Goal: Transaction & Acquisition: Purchase product/service

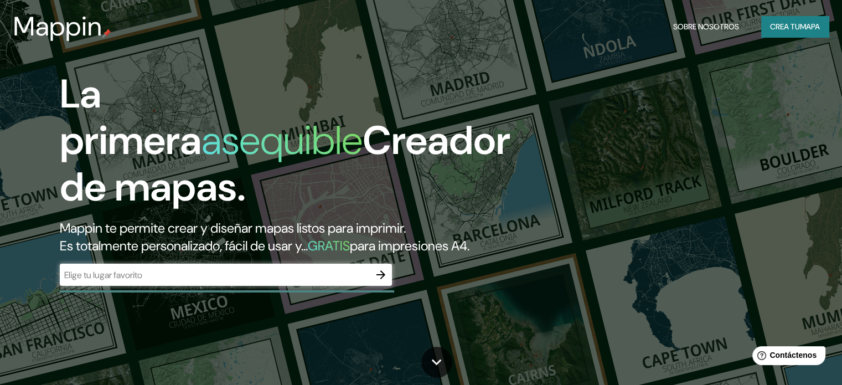
click at [247, 284] on div "​" at bounding box center [226, 275] width 332 height 22
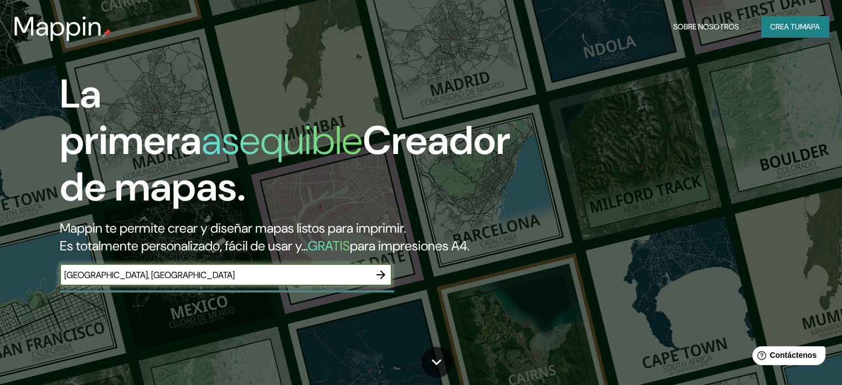
type input "[GEOGRAPHIC_DATA], [GEOGRAPHIC_DATA]"
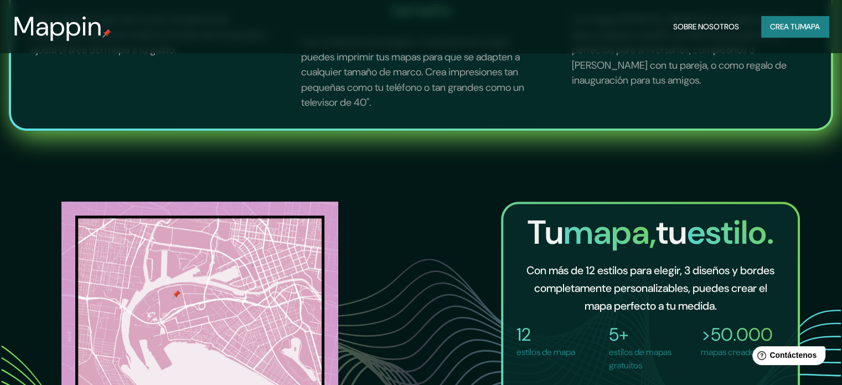
scroll to position [388, 0]
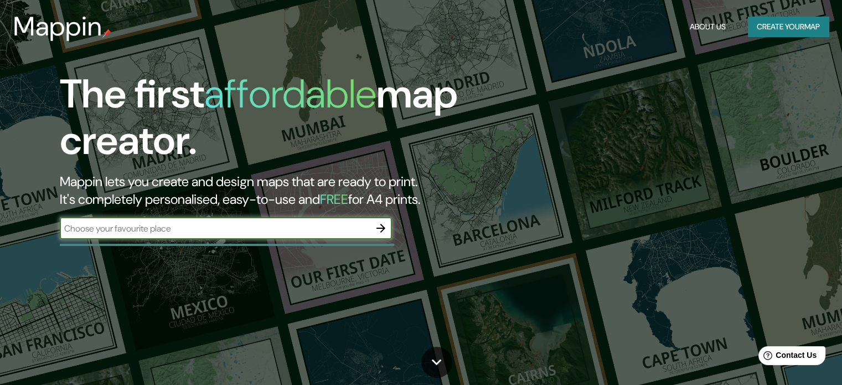
click at [312, 233] on input "text" at bounding box center [215, 228] width 310 height 13
type input "[GEOGRAPHIC_DATA], [GEOGRAPHIC_DATA]"
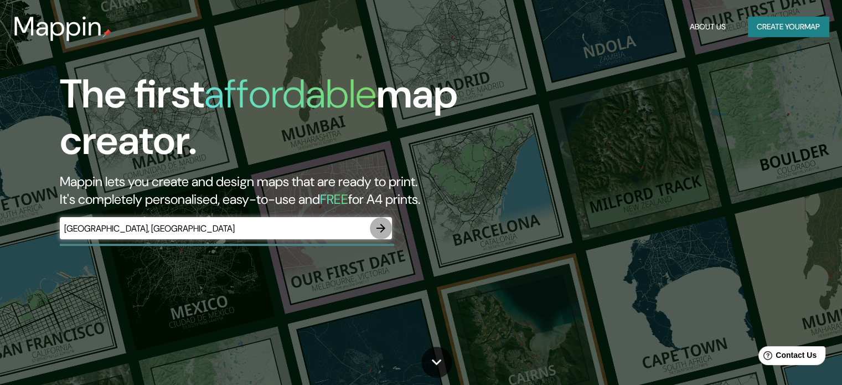
click at [385, 228] on icon "button" at bounding box center [380, 228] width 13 height 13
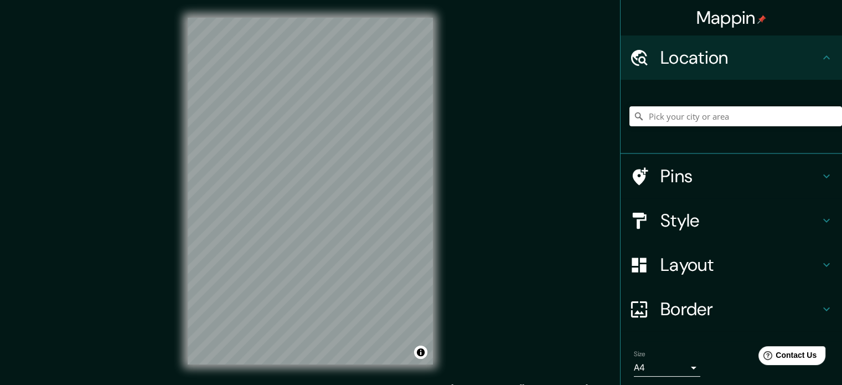
click at [830, 181] on div "Pins" at bounding box center [732, 176] width 222 height 44
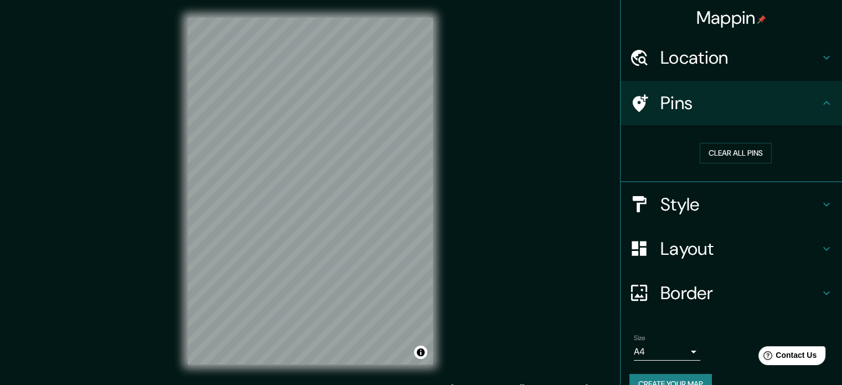
click at [820, 106] on icon at bounding box center [826, 102] width 13 height 13
click at [811, 104] on h4 "Pins" at bounding box center [741, 103] width 160 height 22
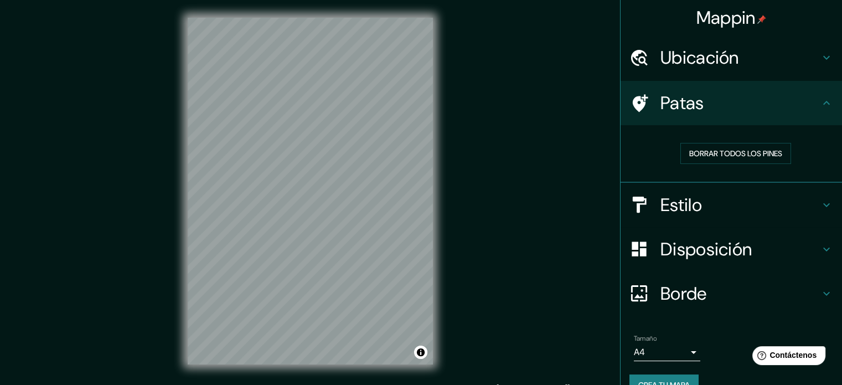
click at [820, 202] on icon at bounding box center [826, 204] width 13 height 13
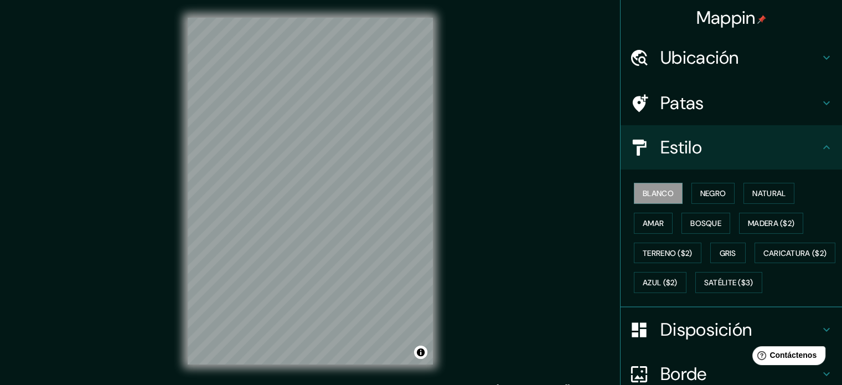
click at [819, 155] on div "Estilo" at bounding box center [732, 147] width 222 height 44
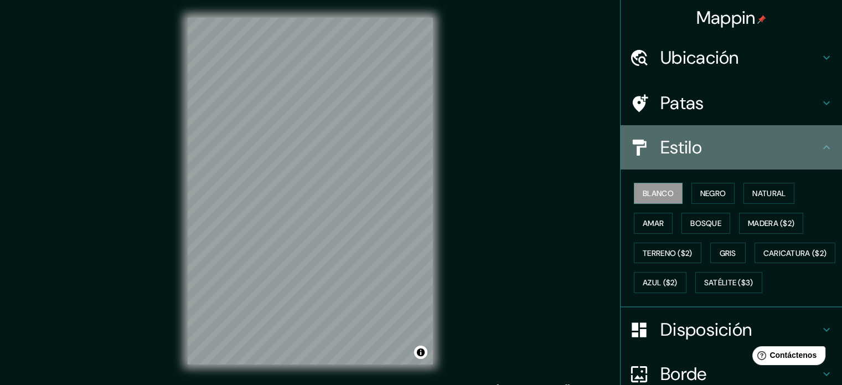
click at [820, 147] on icon at bounding box center [826, 147] width 13 height 13
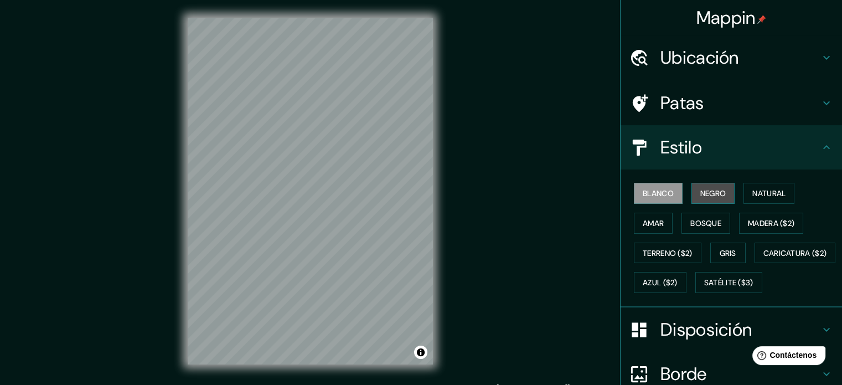
click at [707, 190] on font "Negro" at bounding box center [714, 193] width 26 height 10
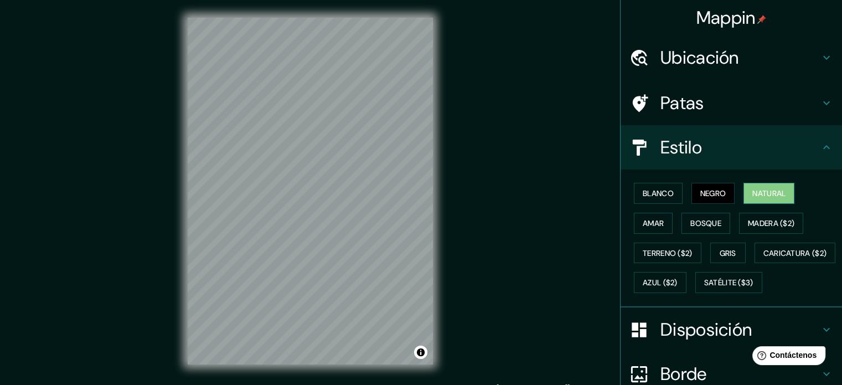
click at [781, 197] on font "Natural" at bounding box center [769, 193] width 33 height 10
click at [764, 258] on font "Caricatura ($2)" at bounding box center [796, 253] width 64 height 10
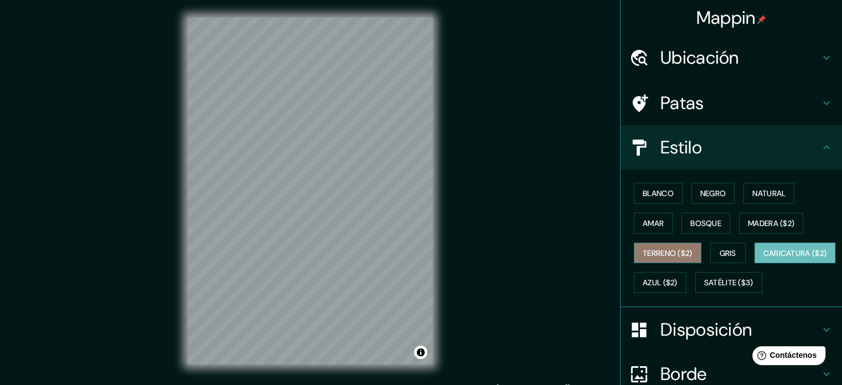
click at [667, 254] on font "Terreno ($2)" at bounding box center [668, 253] width 50 height 10
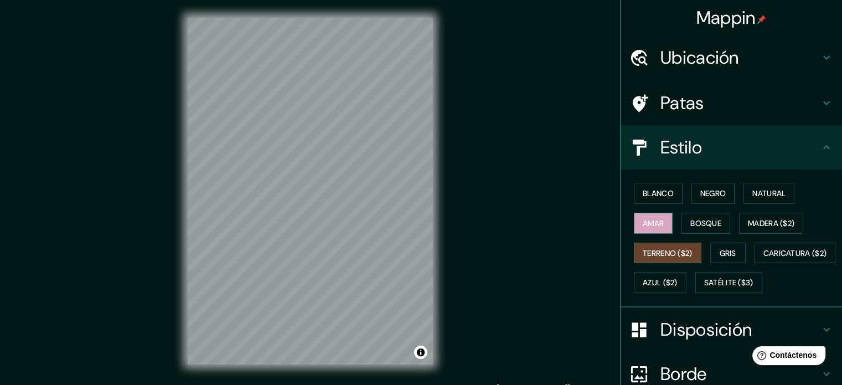
click at [643, 225] on font "Amar" at bounding box center [653, 223] width 21 height 10
click at [711, 230] on button "Bosque" at bounding box center [706, 223] width 49 height 21
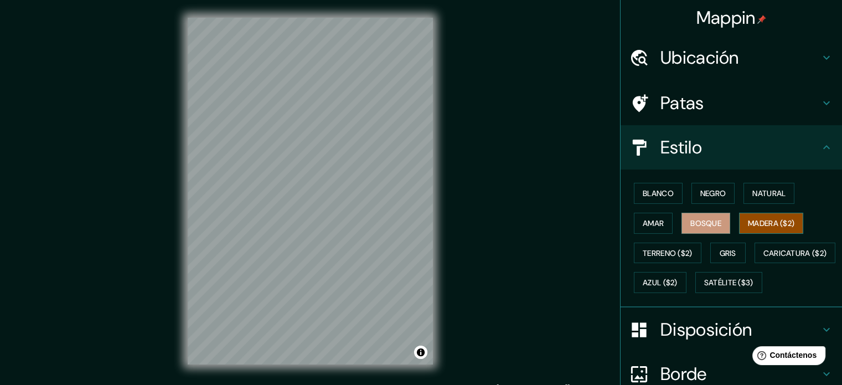
click at [792, 228] on button "Madera ($2)" at bounding box center [771, 223] width 64 height 21
click at [711, 250] on button "Gris" at bounding box center [728, 253] width 35 height 21
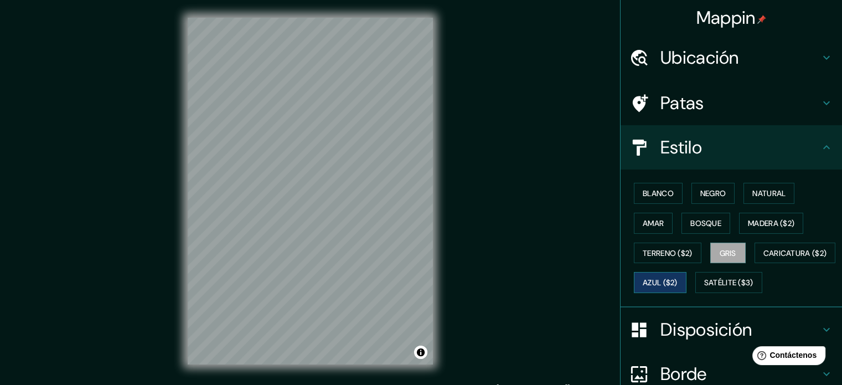
click at [678, 281] on font "Azul ($2)" at bounding box center [660, 283] width 35 height 10
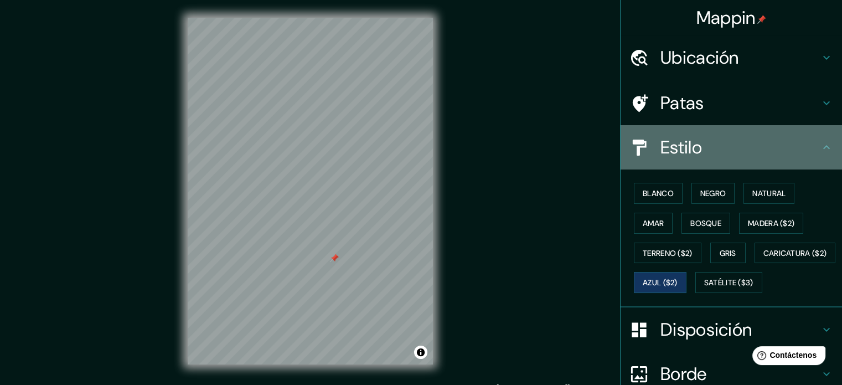
click at [773, 142] on h4 "Estilo" at bounding box center [741, 147] width 160 height 22
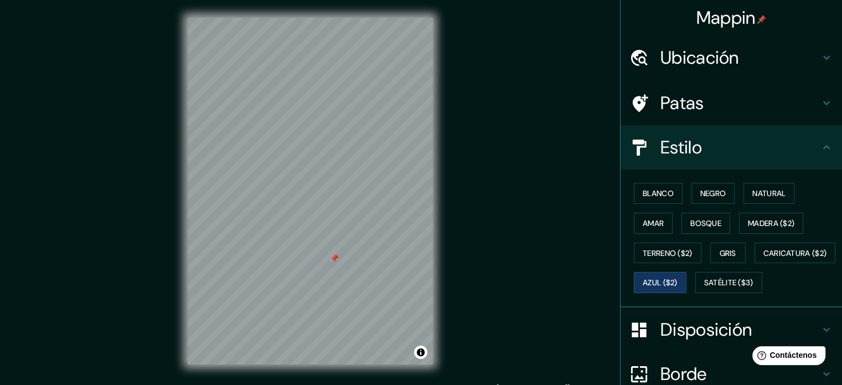
click at [808, 143] on h4 "Estilo" at bounding box center [741, 147] width 160 height 22
